Goal: Communication & Community: Answer question/provide support

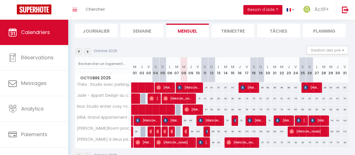
scroll to position [54, 0]
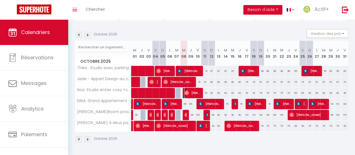
click at [190, 90] on span "[PERSON_NAME]" at bounding box center [192, 92] width 16 height 11
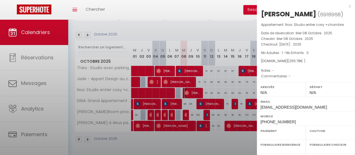
select select "OK"
select select "0"
select select "1"
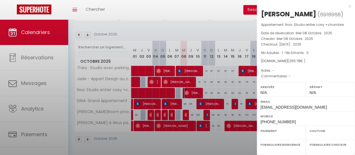
select select
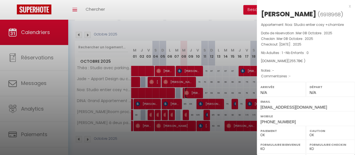
select select "12787"
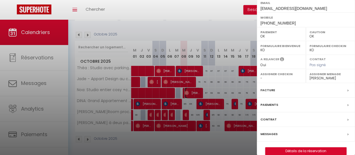
scroll to position [106, 0]
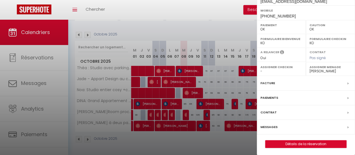
click at [271, 125] on label "Messages" at bounding box center [268, 127] width 17 height 6
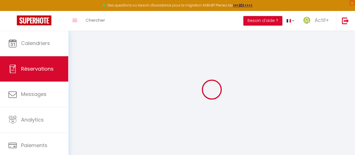
select select
checkbox input "false"
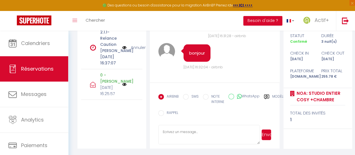
scroll to position [310, 0]
click at [264, 95] on icon at bounding box center [267, 97] width 6 height 6
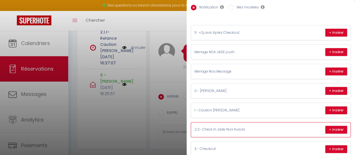
scroll to position [27, 0]
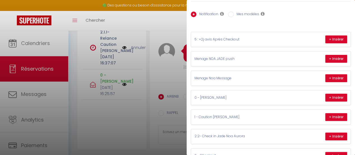
click at [122, 84] on div at bounding box center [177, 77] width 355 height 155
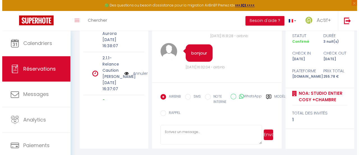
scroll to position [253, 0]
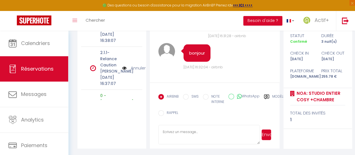
click at [122, 25] on img at bounding box center [124, 22] width 4 height 6
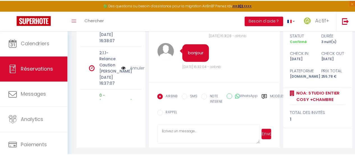
scroll to position [595, 0]
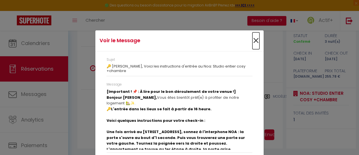
click at [253, 44] on span "×" at bounding box center [256, 40] width 7 height 17
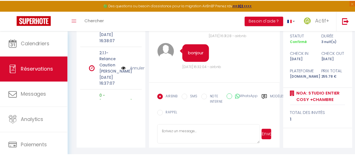
scroll to position [608, 0]
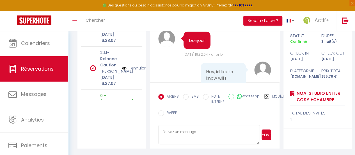
click at [264, 98] on div "Modèles" at bounding box center [275, 100] width 23 height 13
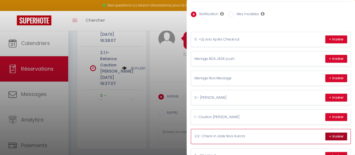
click at [331, 135] on button "+ Insérer" at bounding box center [336, 136] width 22 height 8
type textarea "[Loremipsu! 📌: Dolors amet con a elitse doeiusm!] Tempo Inci, Utl etd magn aliq…"
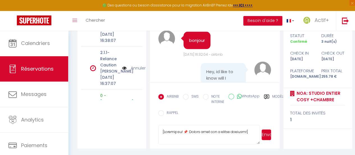
click at [268, 132] on button "Envoyer" at bounding box center [267, 134] width 10 height 11
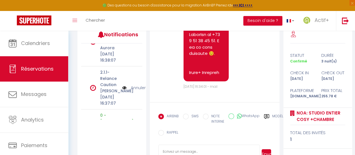
scroll to position [97, 0]
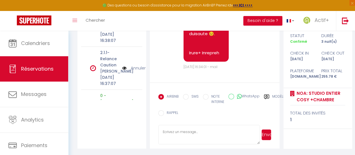
click at [272, 94] on label "Modèles" at bounding box center [279, 100] width 15 height 12
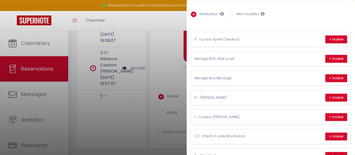
click at [248, 15] on label "Mes modèles" at bounding box center [246, 15] width 25 height 6
click at [234, 15] on input "Mes modèles" at bounding box center [231, 15] width 6 height 6
radio input "true"
radio input "false"
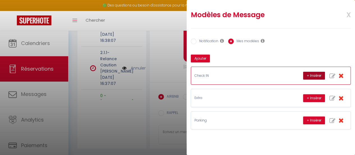
click at [307, 77] on button "+ Insérer" at bounding box center [314, 76] width 22 height 8
type textarea "L'entrée dans les lieux se fait à partir de 16 heure. Voici quelques instructio…"
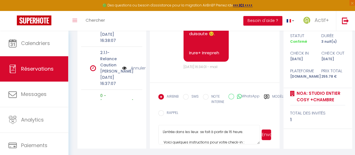
click at [265, 131] on button "Envoyer" at bounding box center [267, 134] width 10 height 11
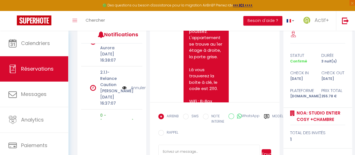
scroll to position [1598, 0]
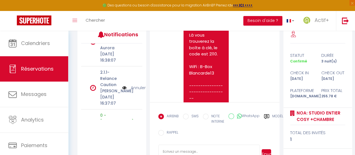
click at [133, 45] on link "Annuler" at bounding box center [138, 41] width 15 height 6
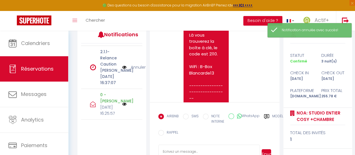
click at [134, 70] on link "Annuler" at bounding box center [138, 67] width 15 height 6
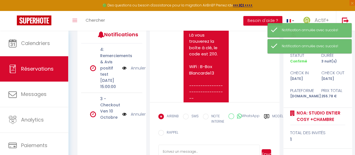
scroll to position [51, 0]
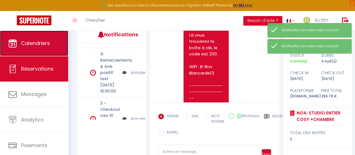
click at [38, 46] on span "Calendriers" at bounding box center [35, 43] width 29 height 7
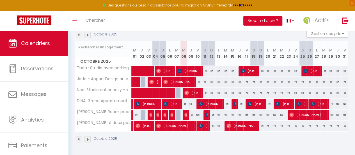
scroll to position [42, 0]
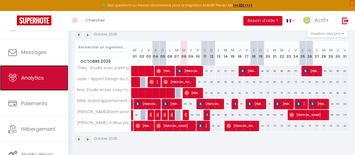
click at [36, 74] on span "Analytics" at bounding box center [32, 77] width 23 height 7
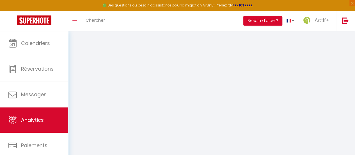
select select "2025"
select select "10"
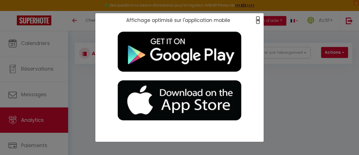
click at [259, 20] on span "×" at bounding box center [257, 20] width 3 height 7
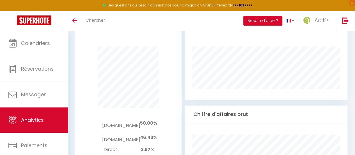
scroll to position [337, 0]
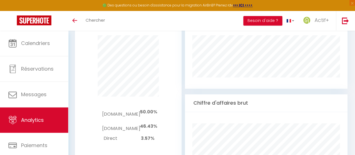
click at [146, 123] on span "46.43%" at bounding box center [148, 126] width 17 height 6
drag, startPoint x: 146, startPoint y: 116, endPoint x: 119, endPoint y: 116, distance: 26.9
click at [119, 119] on td "[DOMAIN_NAME]" at bounding box center [121, 126] width 38 height 14
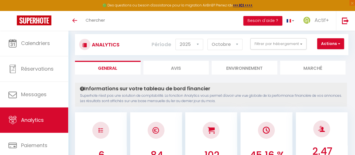
scroll to position [0, 0]
